Goal: Task Accomplishment & Management: Use online tool/utility

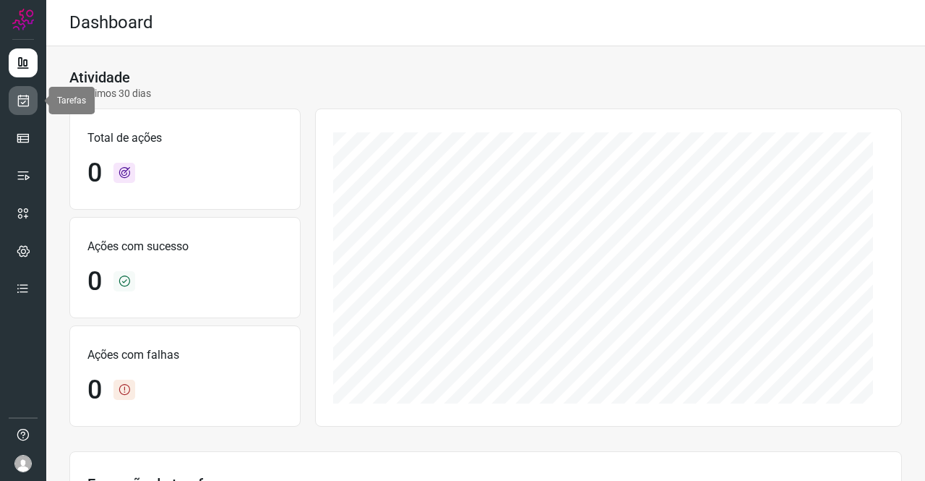
drag, startPoint x: 0, startPoint y: 0, endPoint x: 27, endPoint y: 105, distance: 108.4
click at [27, 105] on icon at bounding box center [23, 100] width 15 height 14
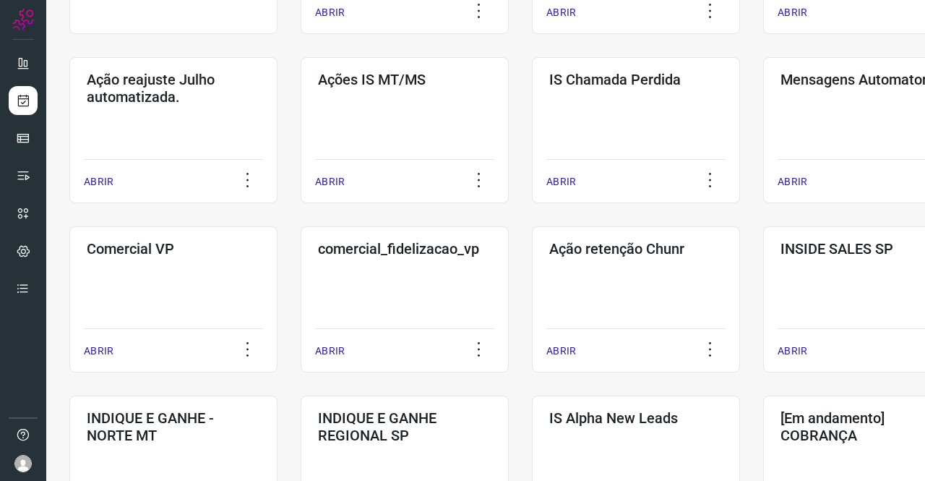
scroll to position [434, 0]
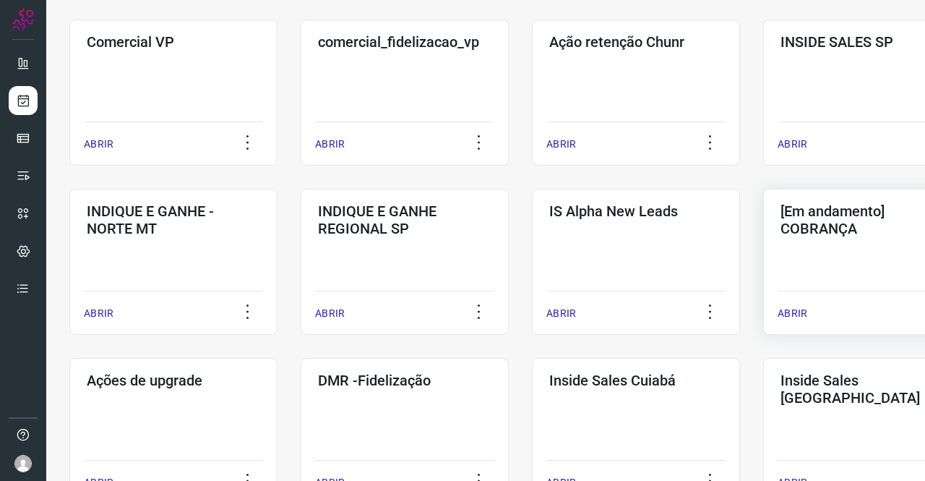
click at [844, 226] on h3 "[Em andamento] COBRANÇA" at bounding box center [867, 219] width 173 height 35
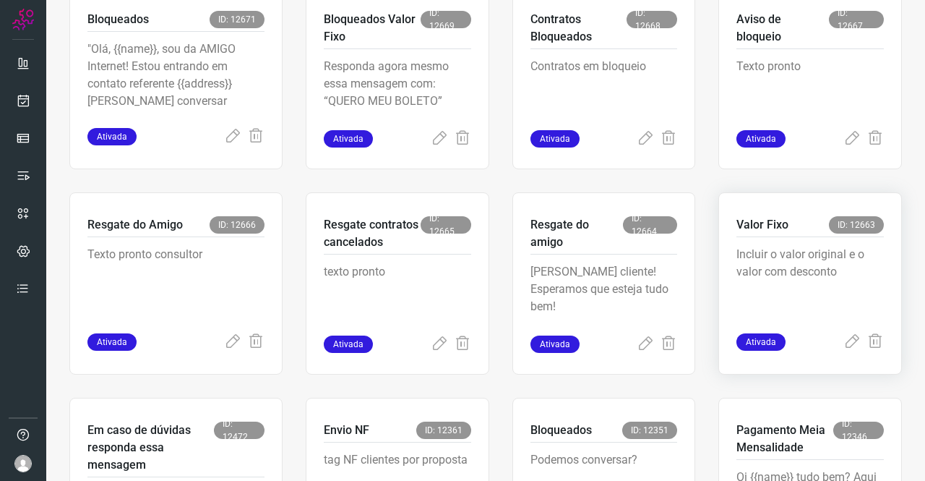
scroll to position [347, 0]
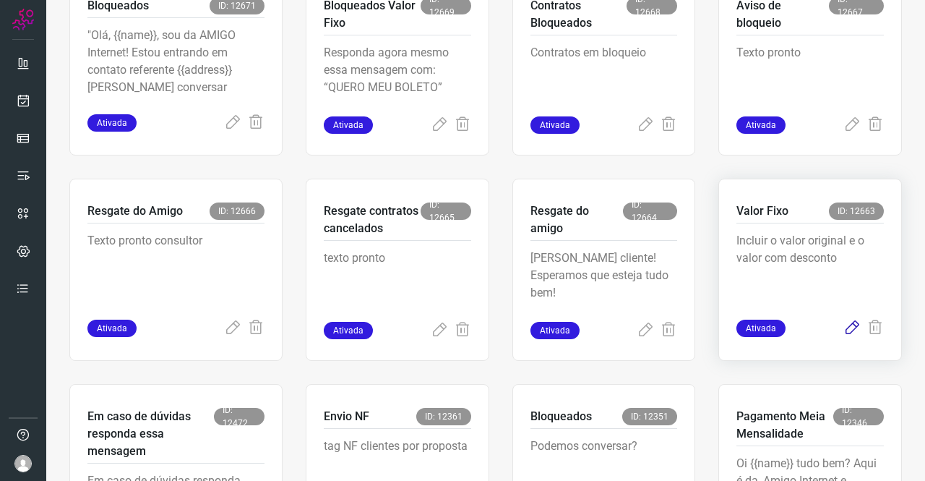
click at [844, 329] on icon at bounding box center [852, 328] width 17 height 17
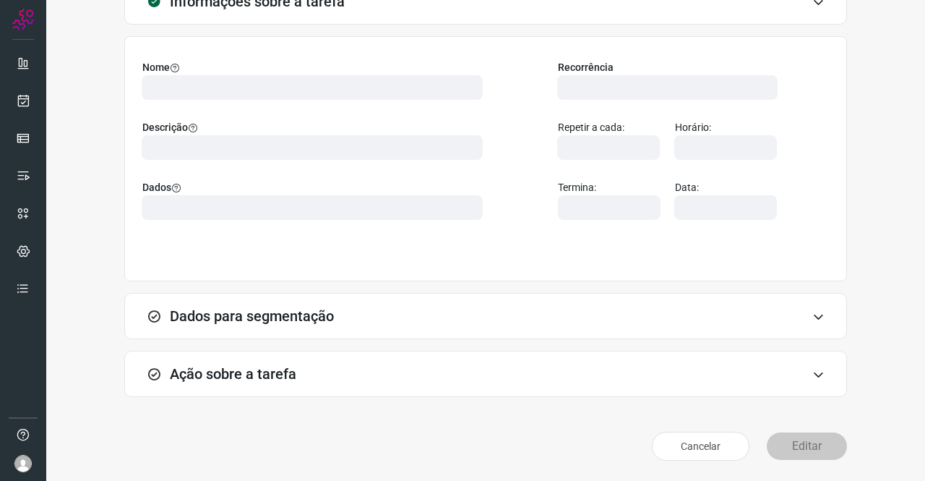
scroll to position [83, 0]
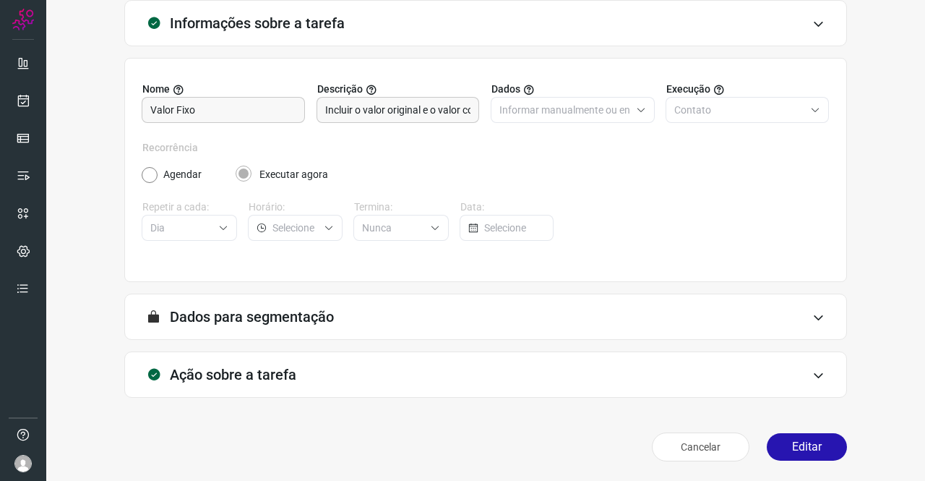
click at [261, 377] on h3 "Ação sobre a tarefa" at bounding box center [233, 374] width 126 height 17
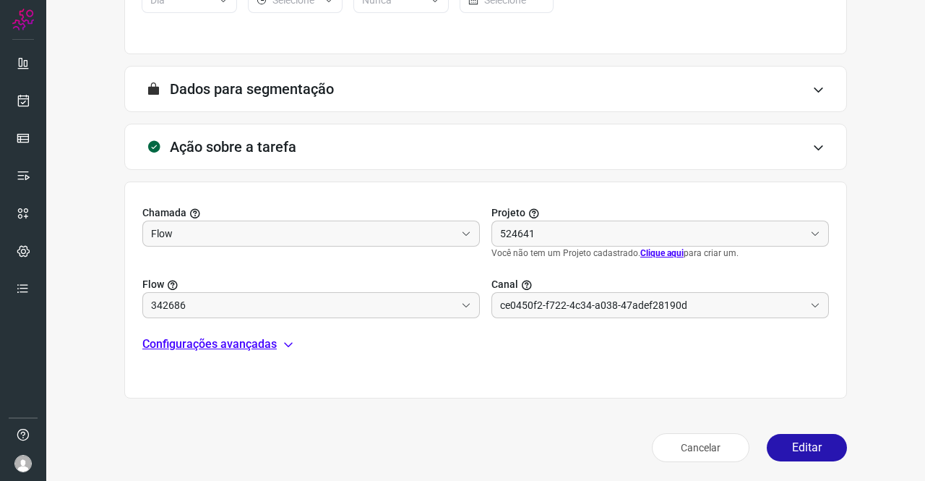
scroll to position [312, 0]
click at [260, 342] on p "Configurações avançadas" at bounding box center [209, 343] width 134 height 17
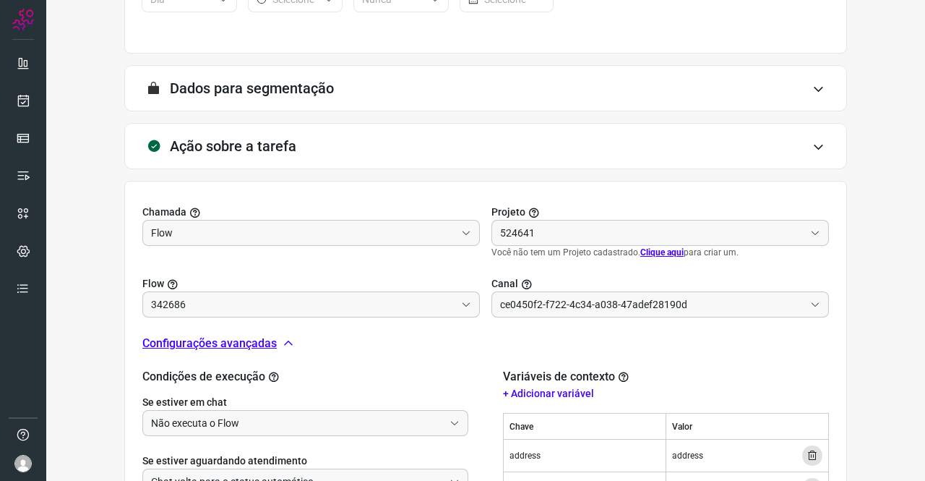
scroll to position [456, 0]
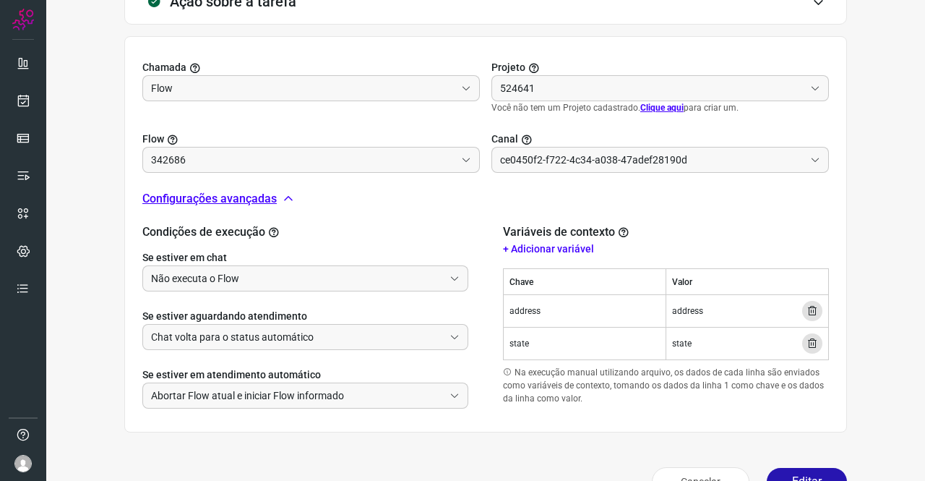
type input "DIM - valor fixo e valor original"
type input "API para o envio de mensagem ativa (em massa)"
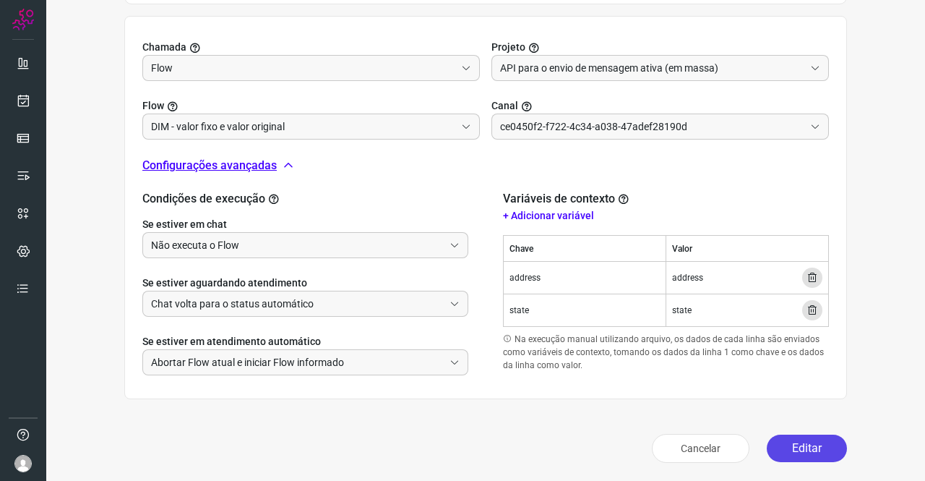
type input "Amigo 0800"
click at [797, 438] on button "Editar" at bounding box center [807, 447] width 80 height 27
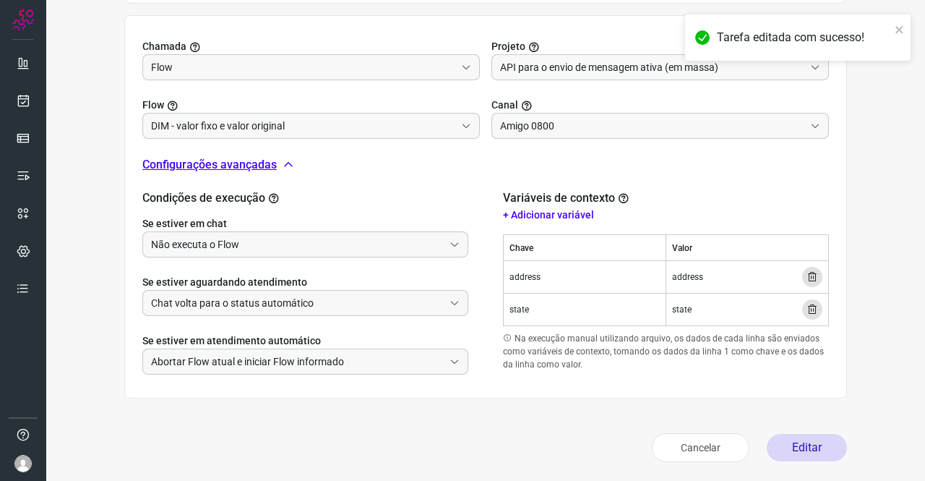
scroll to position [263, 0]
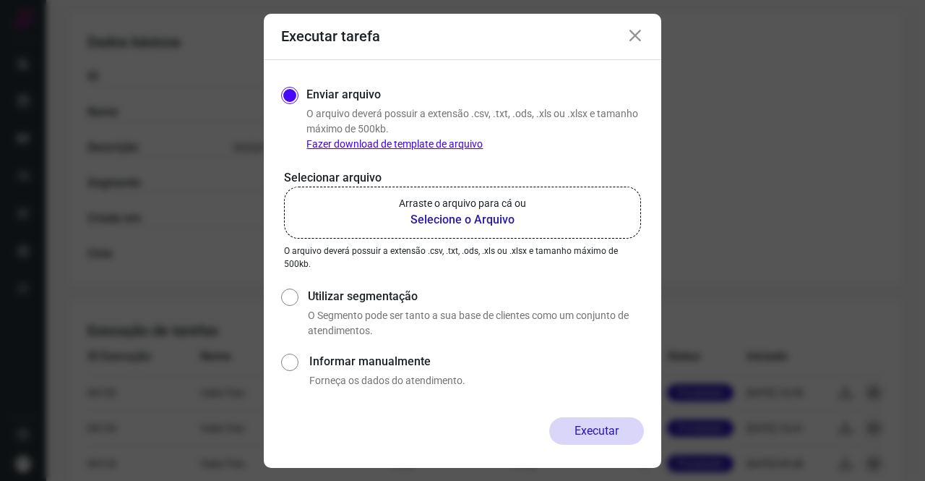
click at [473, 233] on label "Arraste o arquivo para cá ou Selecione o Arquivo" at bounding box center [462, 212] width 357 height 52
click at [0, 0] on input "Arraste o arquivo para cá ou Selecione o Arquivo" at bounding box center [0, 0] width 0 height 0
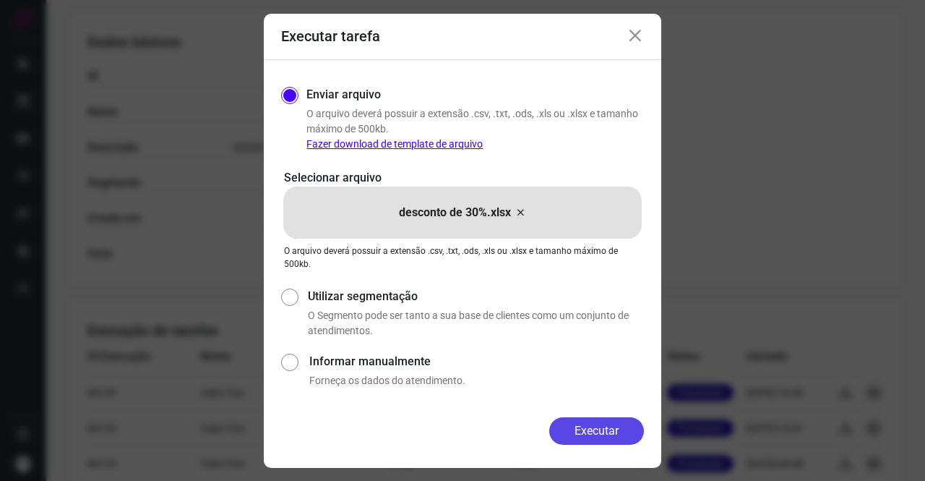
click at [622, 442] on button "Executar" at bounding box center [596, 430] width 95 height 27
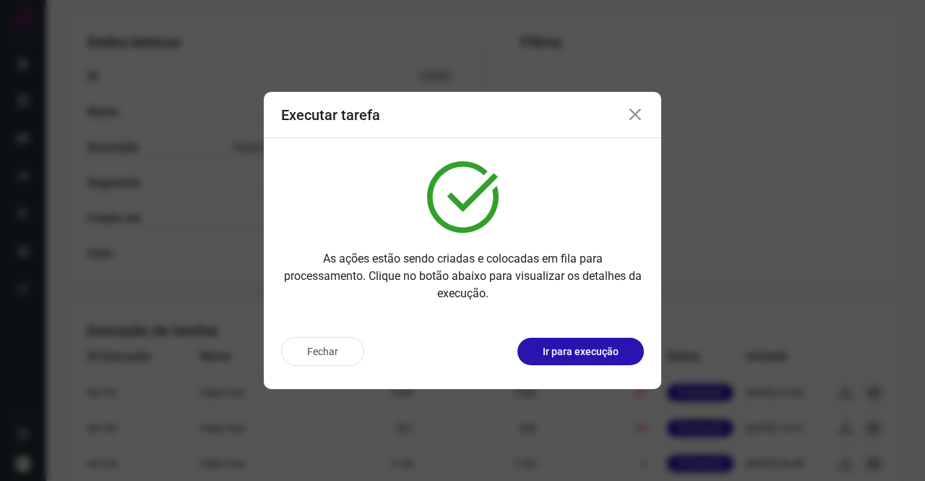
click at [633, 122] on icon at bounding box center [635, 114] width 17 height 17
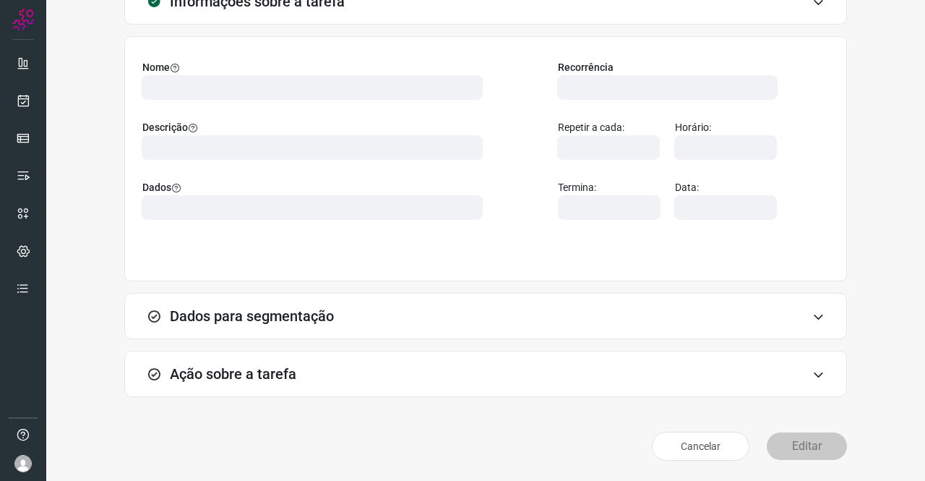
scroll to position [83, 0]
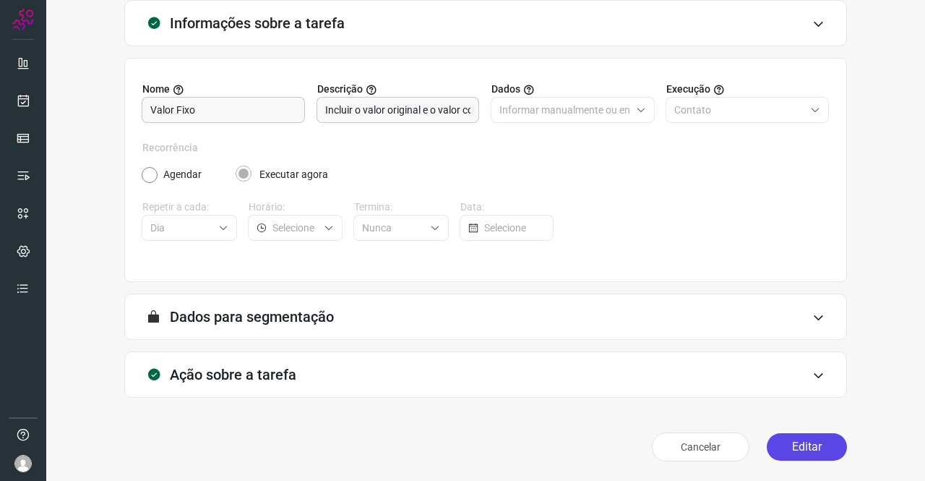
click at [811, 447] on button "Editar" at bounding box center [807, 446] width 80 height 27
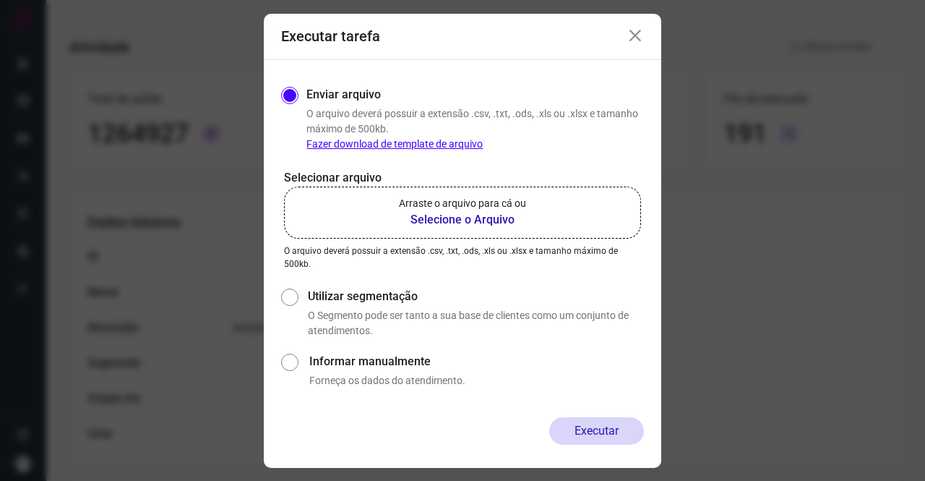
click at [480, 231] on label "Arraste o arquivo para cá ou Selecione o Arquivo" at bounding box center [462, 212] width 357 height 52
click at [0, 0] on input "Arraste o arquivo para cá ou Selecione o Arquivo" at bounding box center [0, 0] width 0 height 0
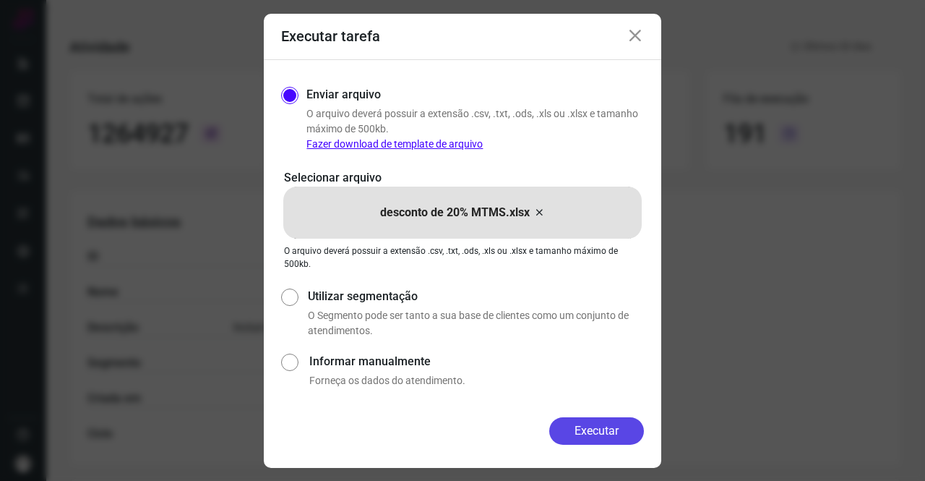
click at [617, 428] on button "Executar" at bounding box center [596, 430] width 95 height 27
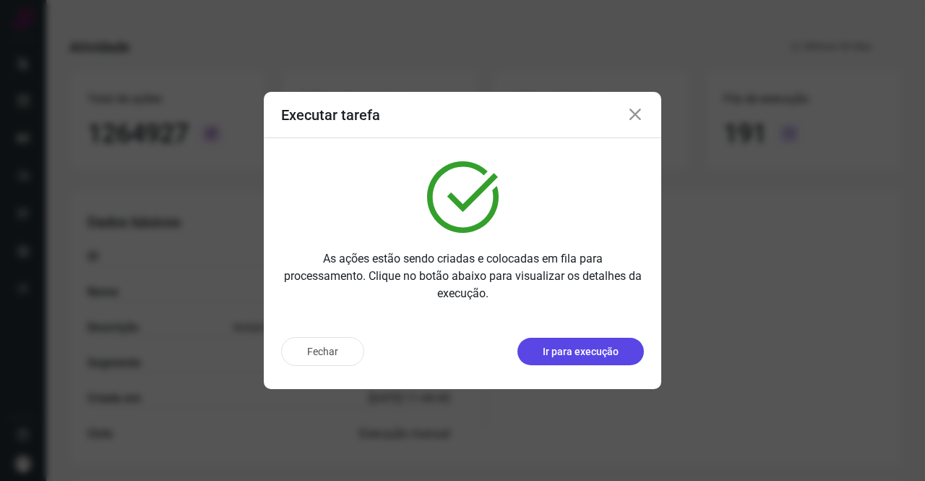
click at [600, 359] on button "Ir para execução" at bounding box center [581, 351] width 126 height 27
